Goal: Information Seeking & Learning: Find specific fact

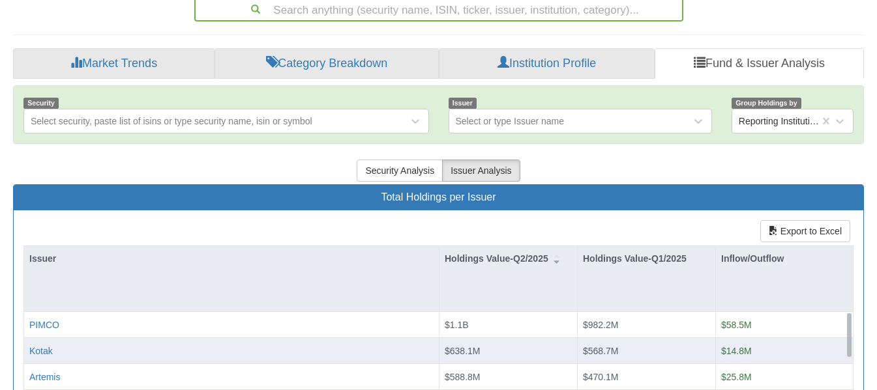
click at [64, 344] on div "Kotak" at bounding box center [231, 350] width 404 height 13
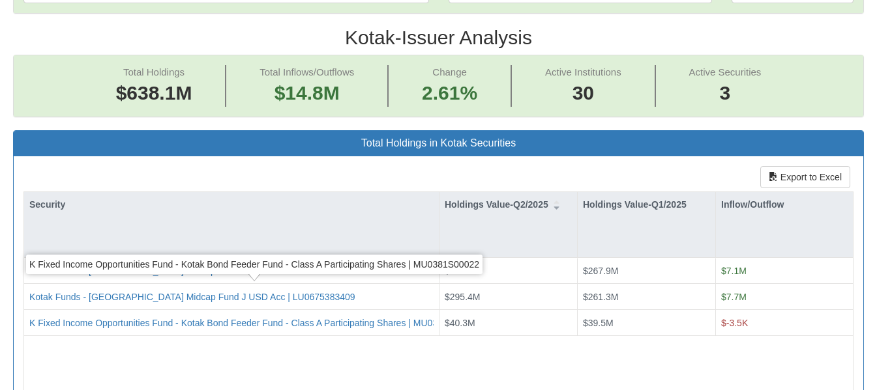
scroll to position [498, 0]
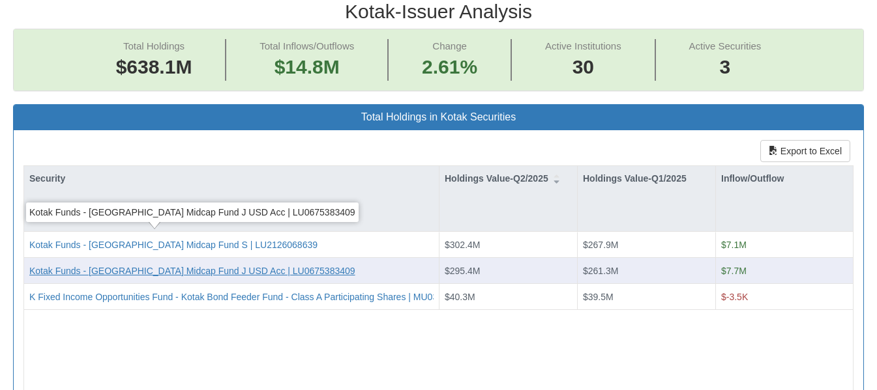
click at [246, 265] on div "Kotak Funds - [GEOGRAPHIC_DATA] Midcap Fund J USD Acc | LU0675383409" at bounding box center [192, 271] width 326 height 13
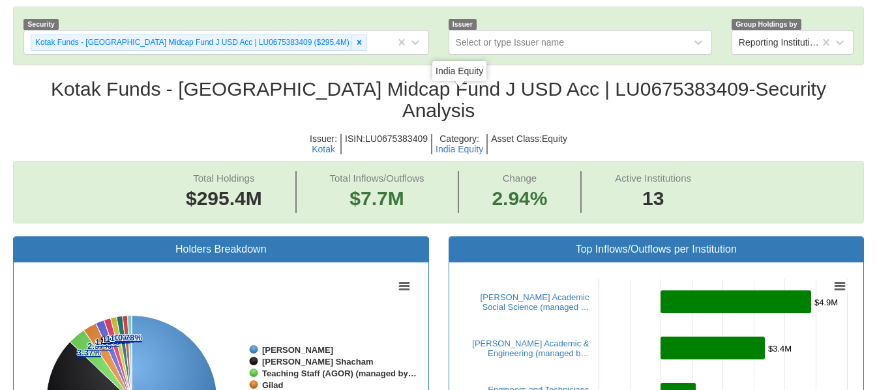
scroll to position [420, 0]
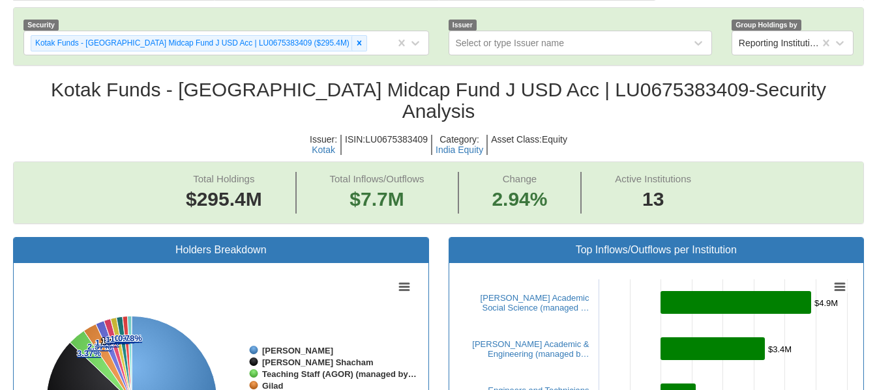
click at [548, 79] on h2 "Kotak Funds - [GEOGRAPHIC_DATA] Midcap Fund J USD Acc | LU0675383409 - Security…" at bounding box center [438, 100] width 850 height 43
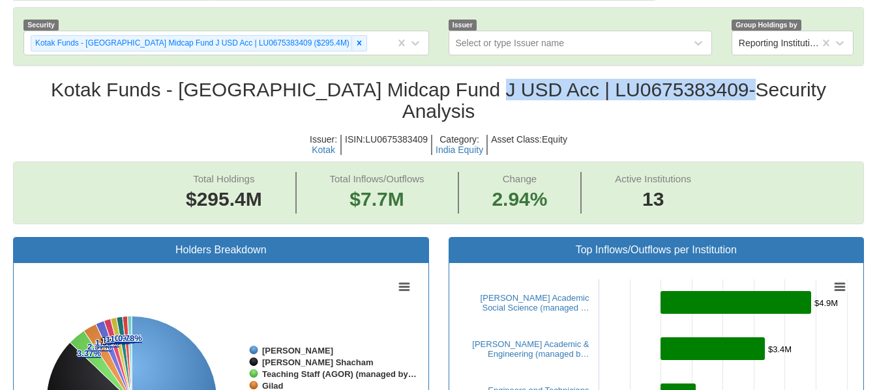
click at [548, 79] on h2 "Kotak Funds - [GEOGRAPHIC_DATA] Midcap Fund J USD Acc | LU0675383409 - Security…" at bounding box center [438, 100] width 850 height 43
copy h2 "LU0675383409"
